Goal: Information Seeking & Learning: Learn about a topic

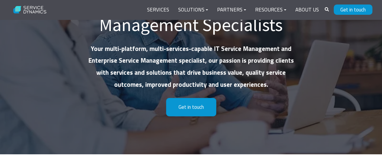
click at [294, 73] on p "Your multi-platform, multi-services-capable IT Service Management and Enterpris…" at bounding box center [190, 67] width 211 height 48
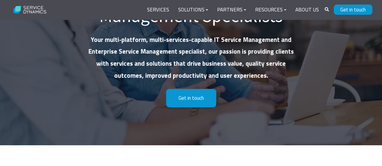
scroll to position [97, 0]
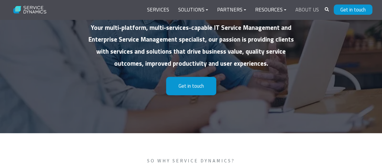
click at [309, 12] on link "About Us" at bounding box center [306, 10] width 33 height 14
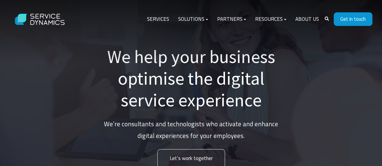
click at [302, 147] on div "We help your business optimise the digital service experience We’re consultants…" at bounding box center [191, 103] width 382 height 206
click at [357, 127] on div "We help your business optimise the digital service experience We’re consultants…" at bounding box center [191, 103] width 382 height 206
click at [310, 23] on link "About Us" at bounding box center [306, 19] width 33 height 14
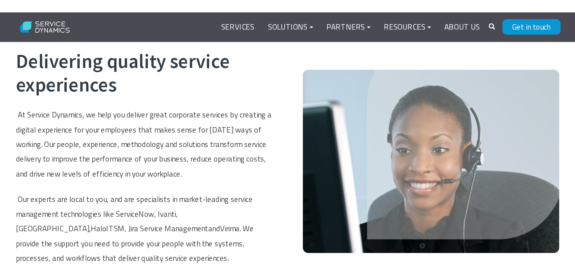
scroll to position [217, 0]
